Goal: Information Seeking & Learning: Check status

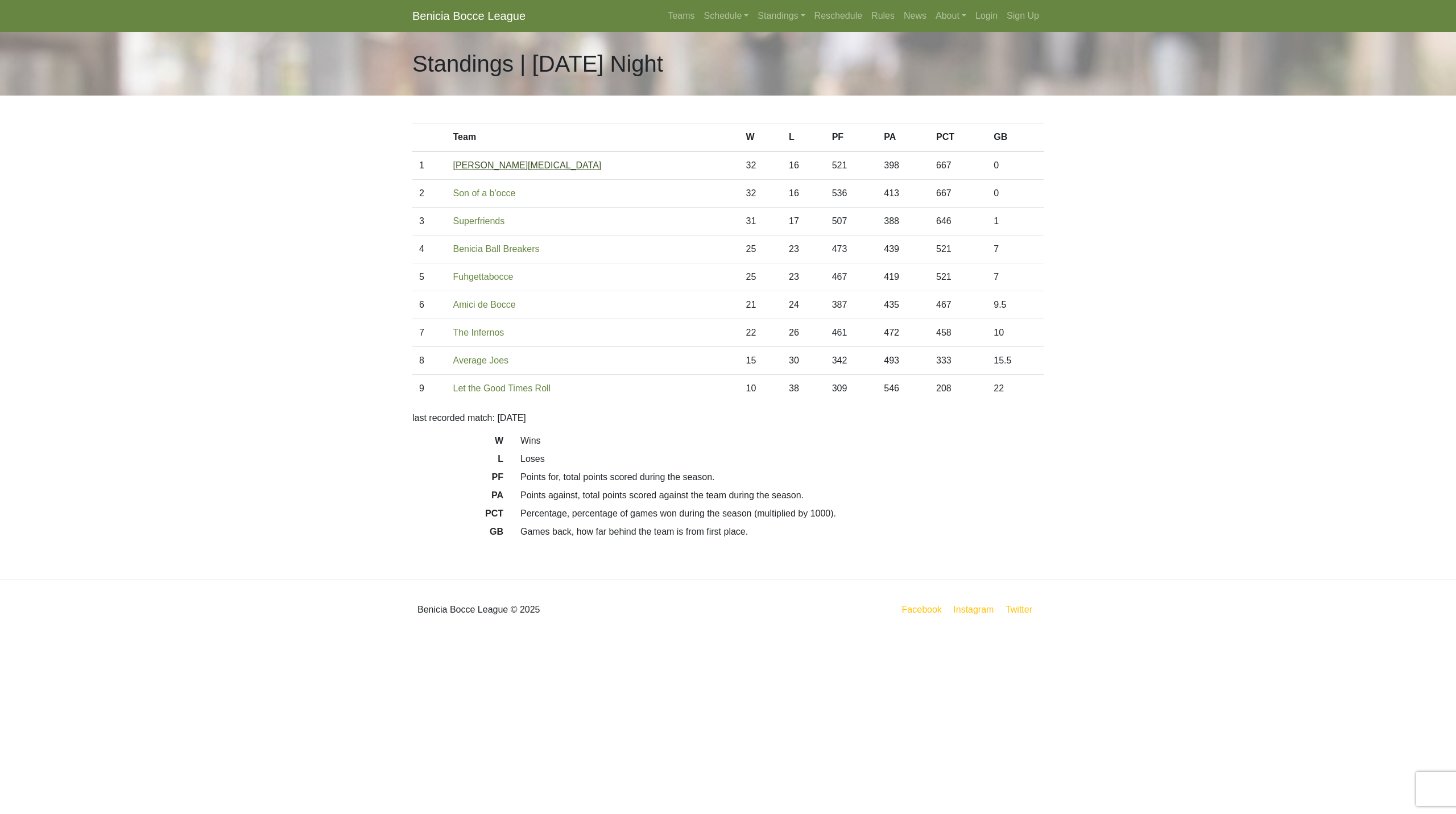
click at [503, 168] on link "[PERSON_NAME][MEDICAL_DATA]" at bounding box center [527, 165] width 149 height 10
click at [881, 10] on link "Rules" at bounding box center [883, 16] width 33 height 23
click at [779, 17] on link "Standings" at bounding box center [781, 16] width 57 height 23
click at [779, 156] on link "[DATE] Night" at bounding box center [799, 152] width 91 height 18
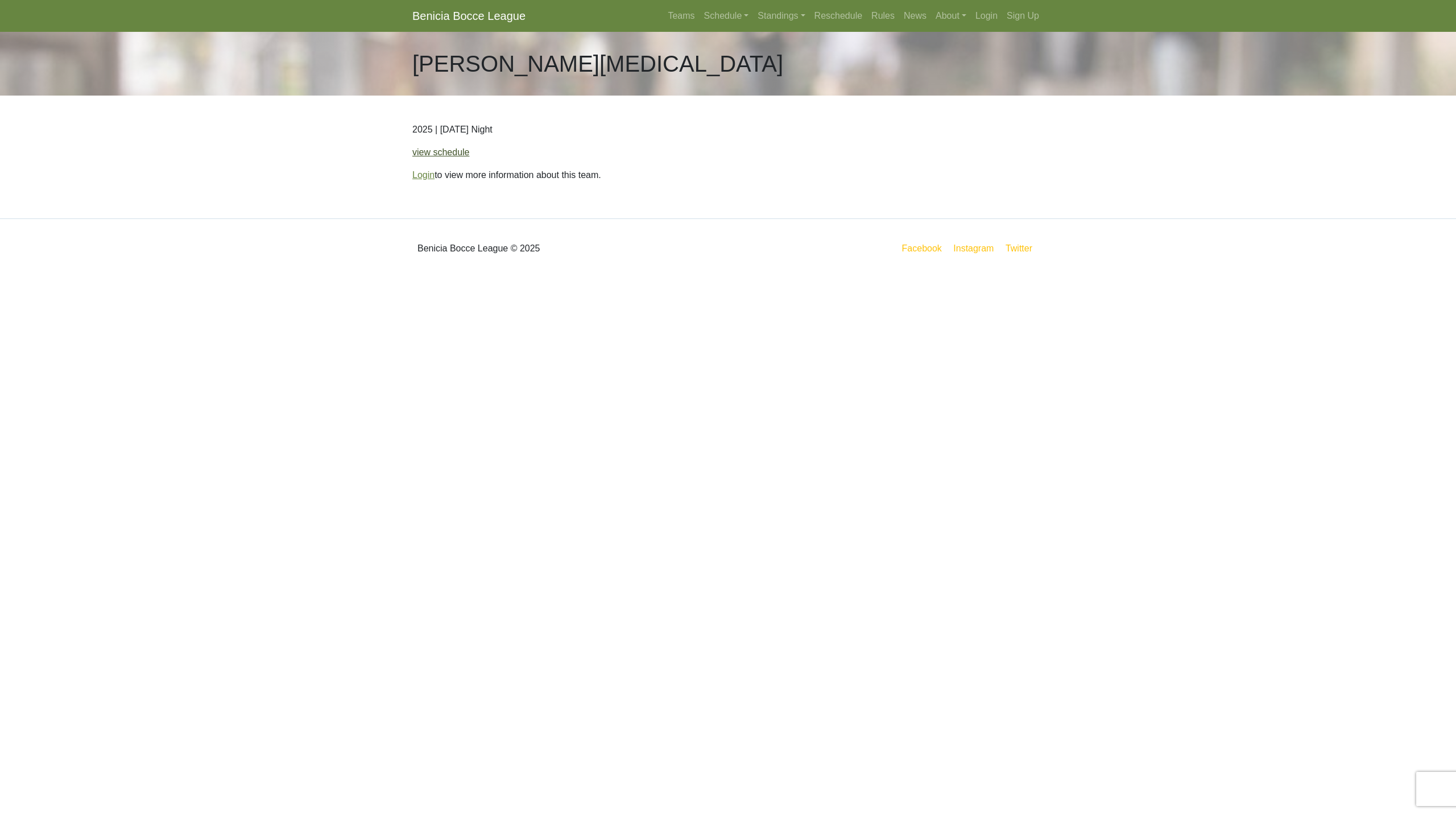
click at [446, 153] on link "view schedule" at bounding box center [441, 152] width 57 height 10
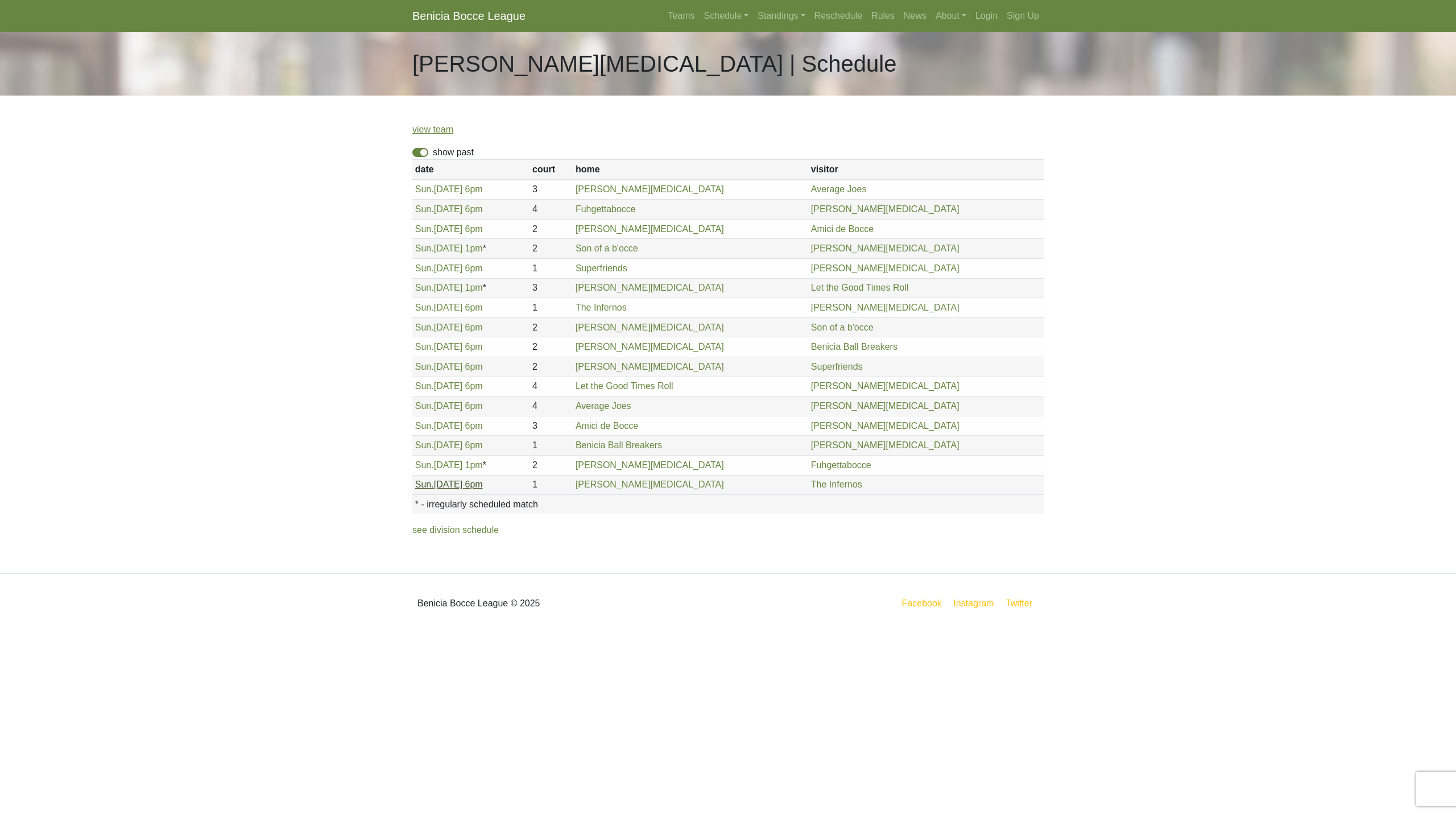
click at [456, 489] on link "Sun. 8/24, 6pm" at bounding box center [449, 485] width 67 height 10
click at [455, 464] on link "Sun. 8/24, 1pm" at bounding box center [449, 465] width 67 height 10
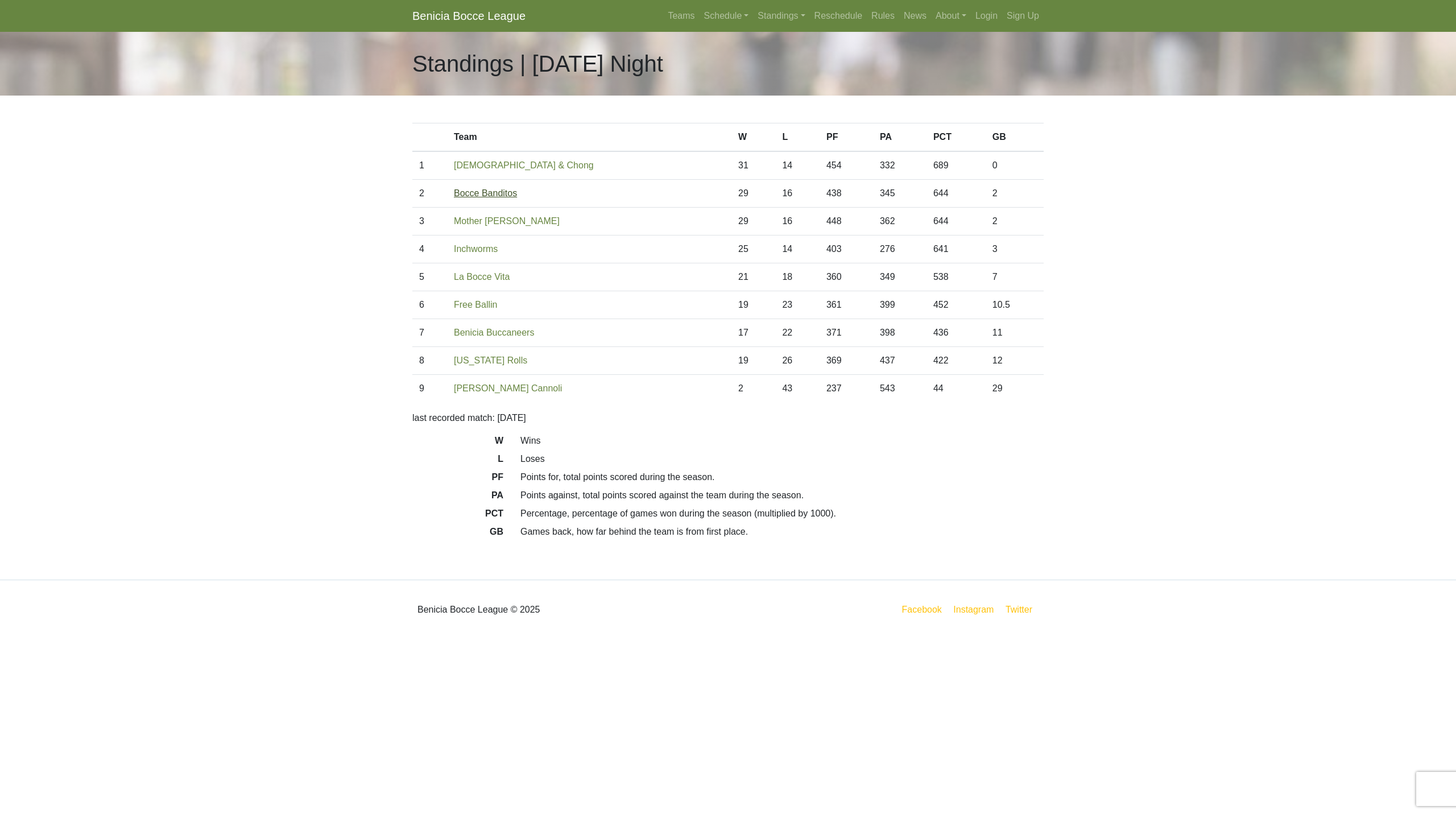
click at [505, 197] on link "Bocce Banditos" at bounding box center [485, 193] width 63 height 10
click at [798, 14] on link "Standings" at bounding box center [781, 16] width 57 height 23
click at [788, 129] on link "[DATE] Night" at bounding box center [799, 134] width 91 height 18
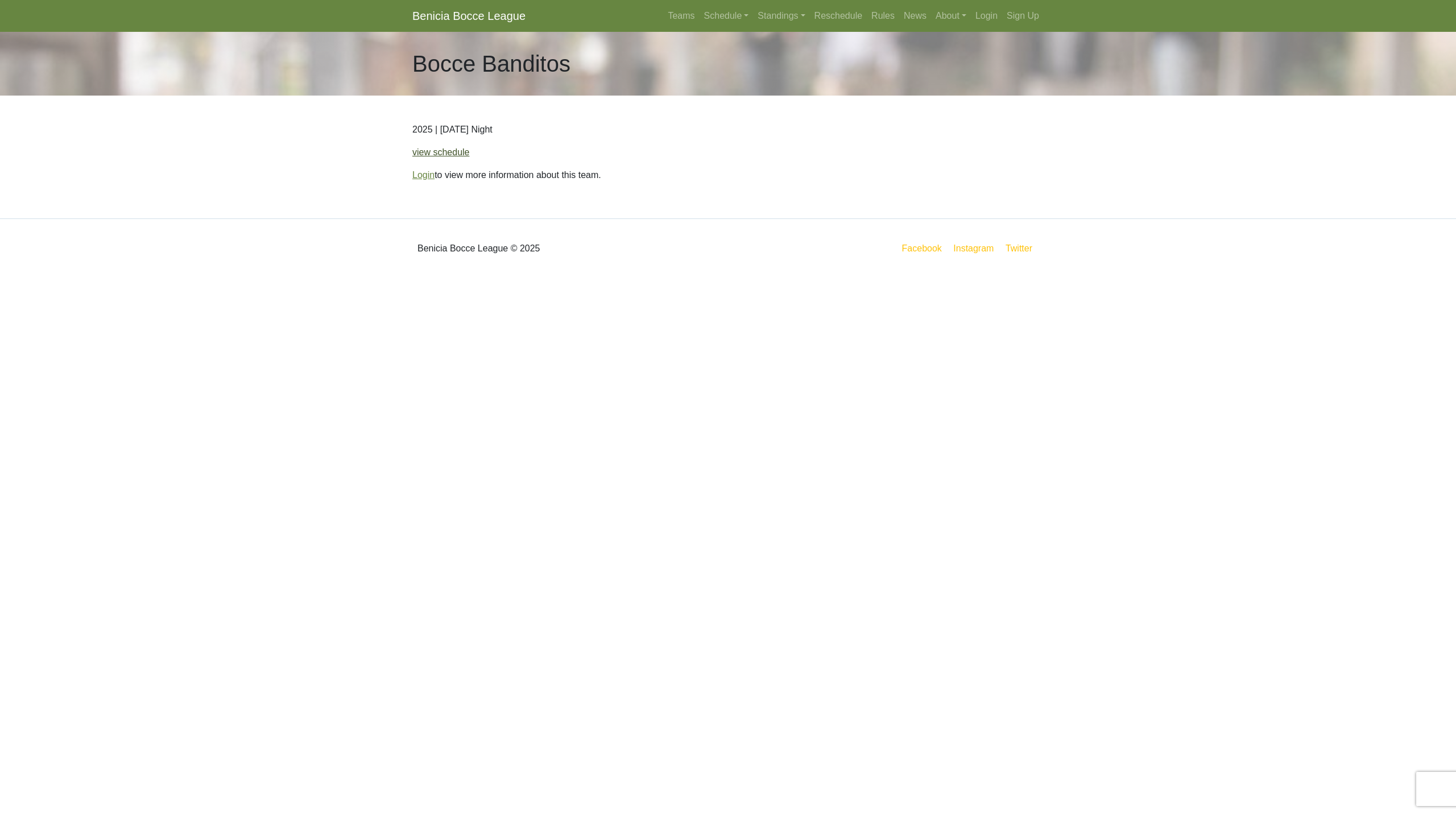
click at [453, 150] on link "view schedule" at bounding box center [441, 152] width 57 height 10
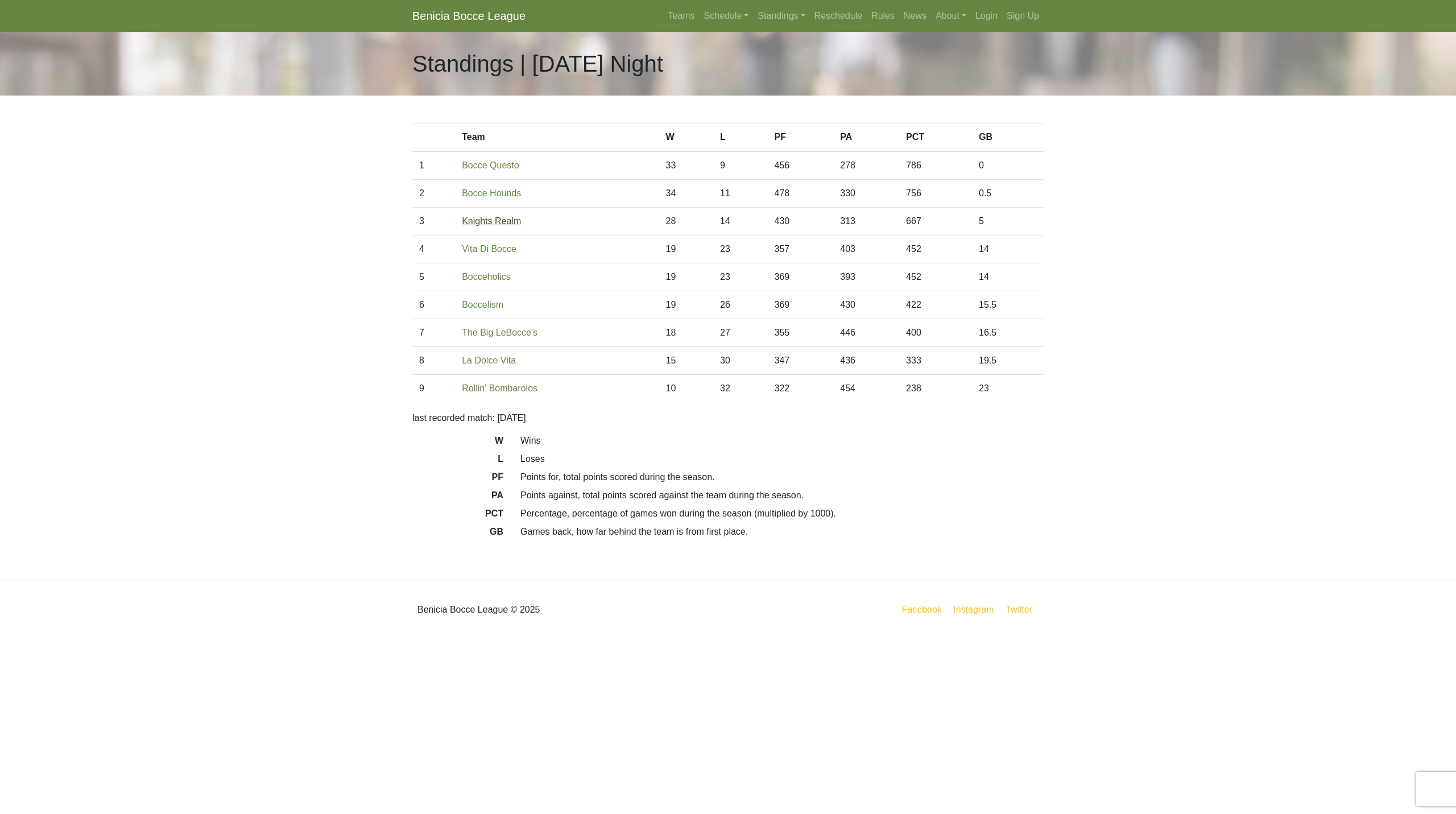
click at [513, 221] on link "Knights Realm" at bounding box center [491, 221] width 59 height 10
click at [772, 11] on link "Standings" at bounding box center [781, 16] width 57 height 23
click at [801, 117] on link "[DATE] Night" at bounding box center [799, 116] width 91 height 18
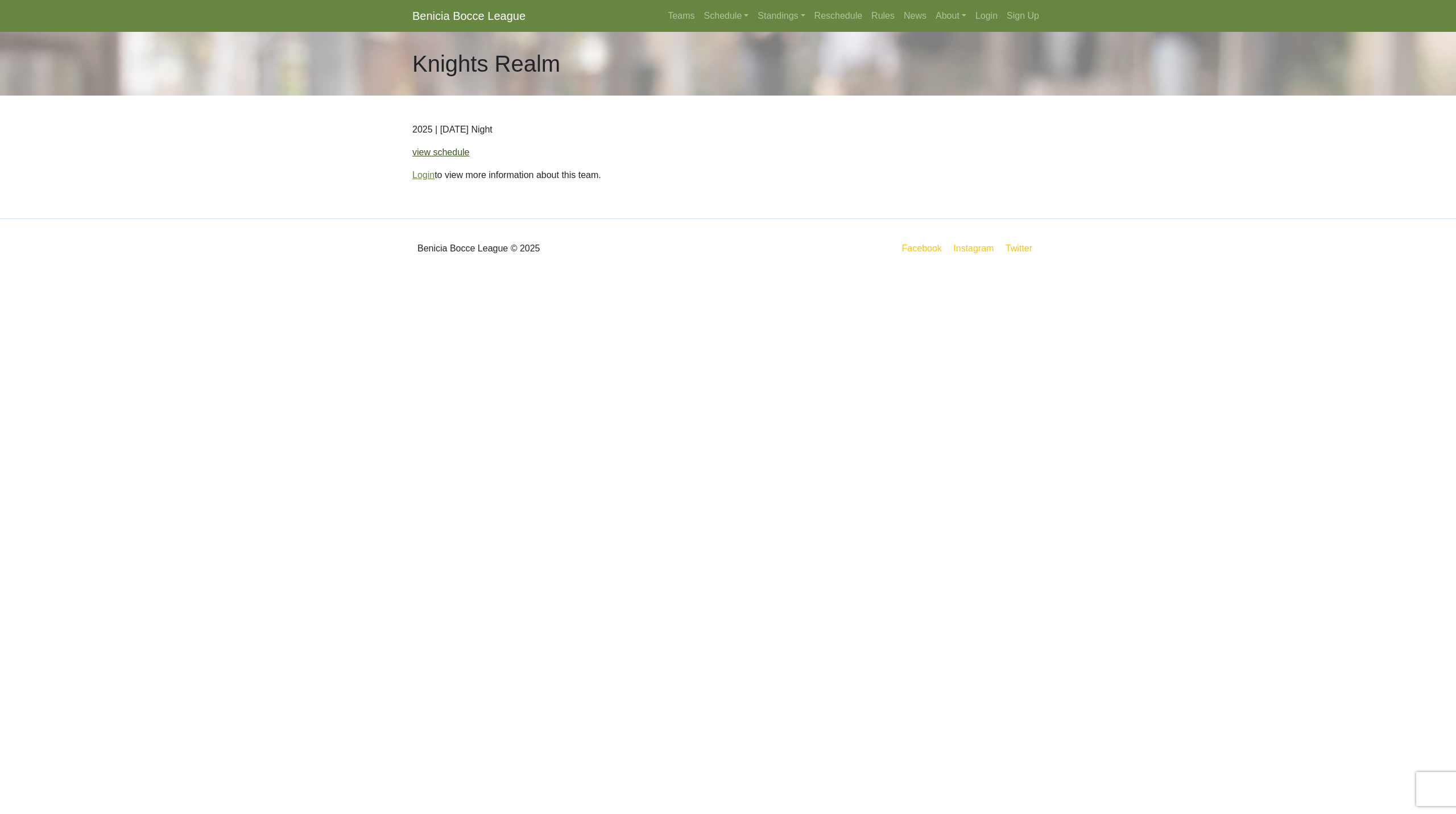
click at [463, 150] on link "view schedule" at bounding box center [441, 152] width 57 height 10
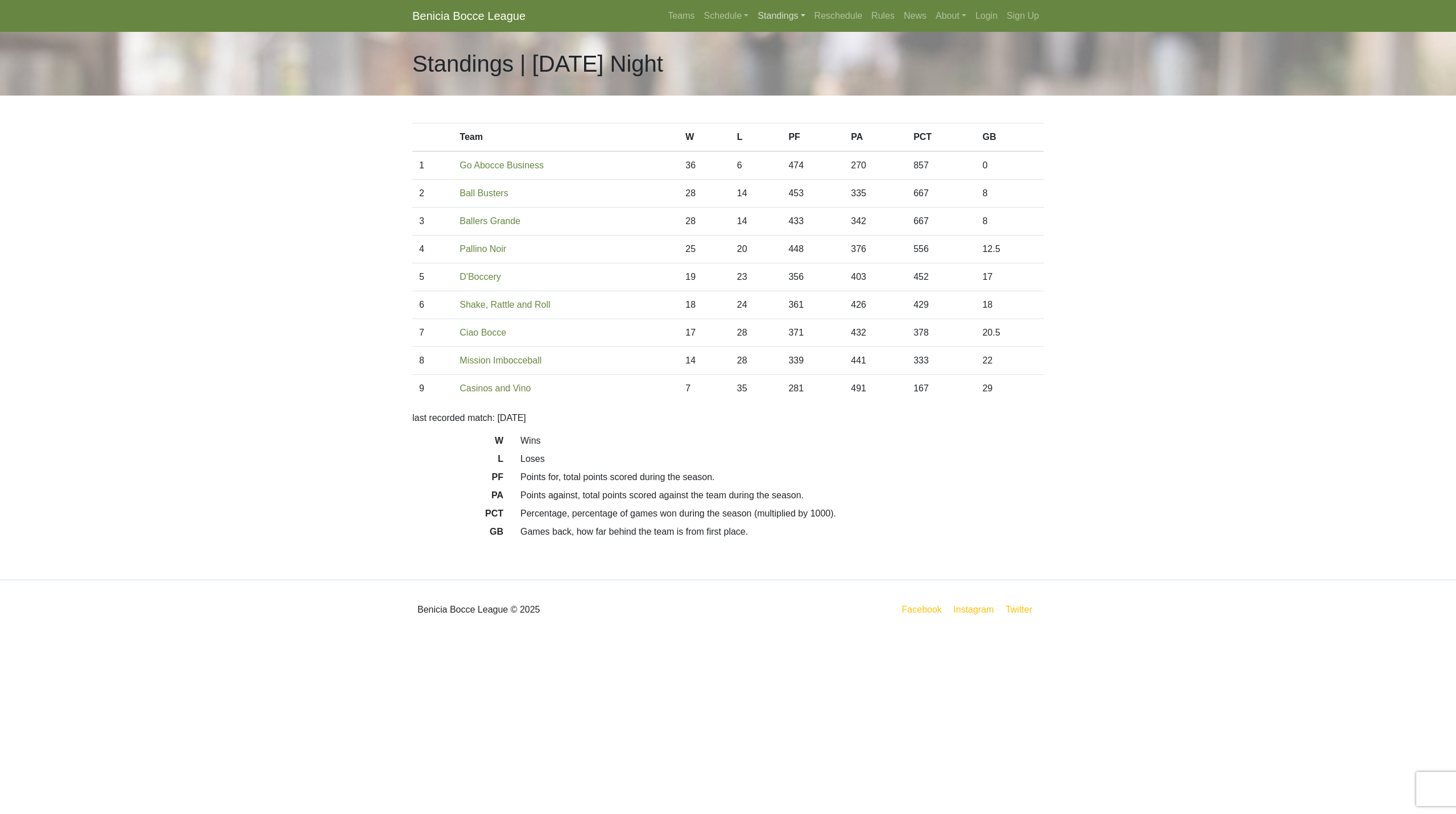
click at [772, 8] on link "Standings" at bounding box center [781, 16] width 57 height 23
click at [790, 63] on link "[DATE] Night" at bounding box center [799, 61] width 91 height 18
